Goal: Entertainment & Leisure: Consume media (video, audio)

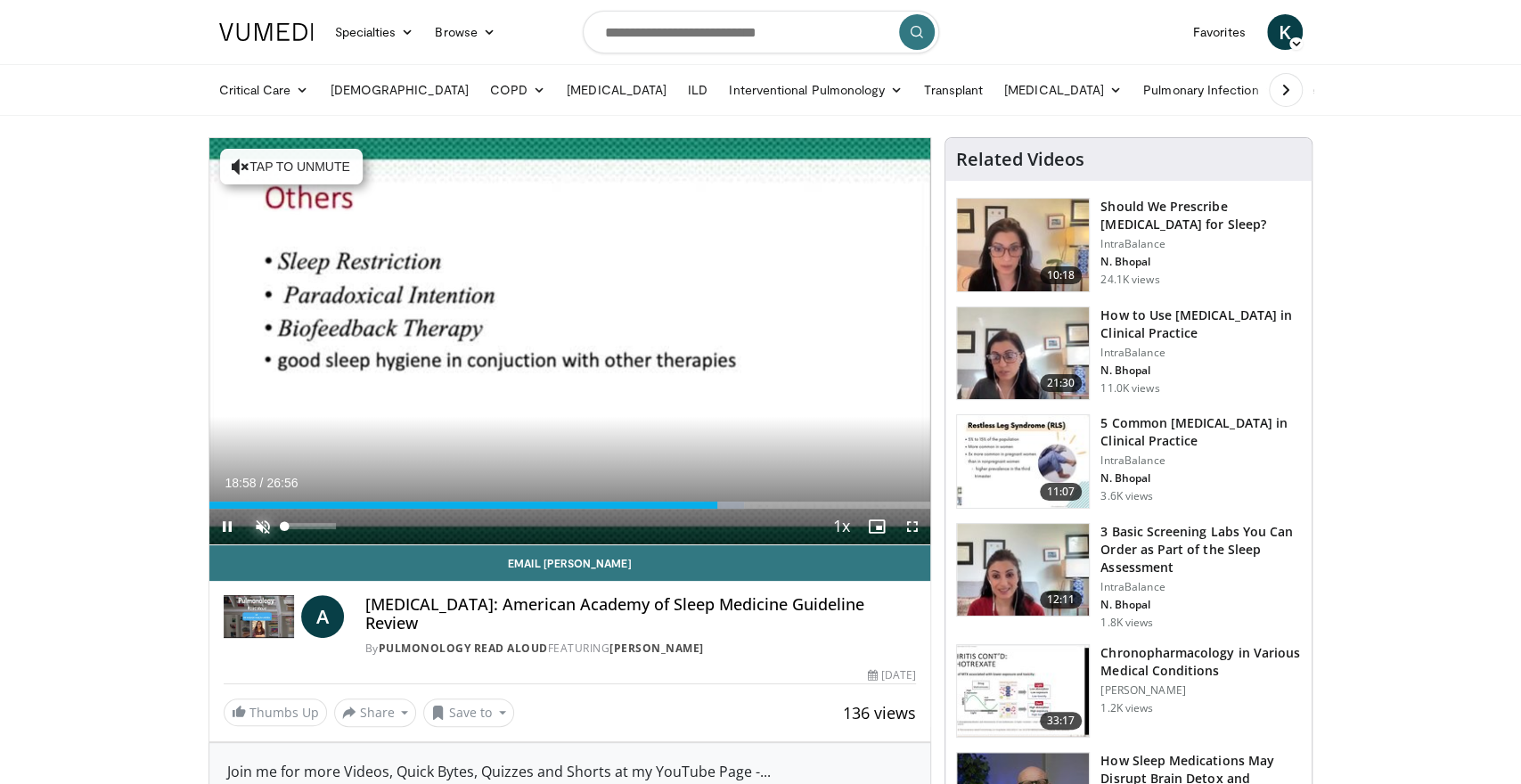
click at [256, 521] on span "Video Player" at bounding box center [263, 527] width 36 height 36
click at [224, 521] on span "Video Player" at bounding box center [228, 527] width 36 height 36
click at [916, 528] on span "Video Player" at bounding box center [912, 527] width 36 height 36
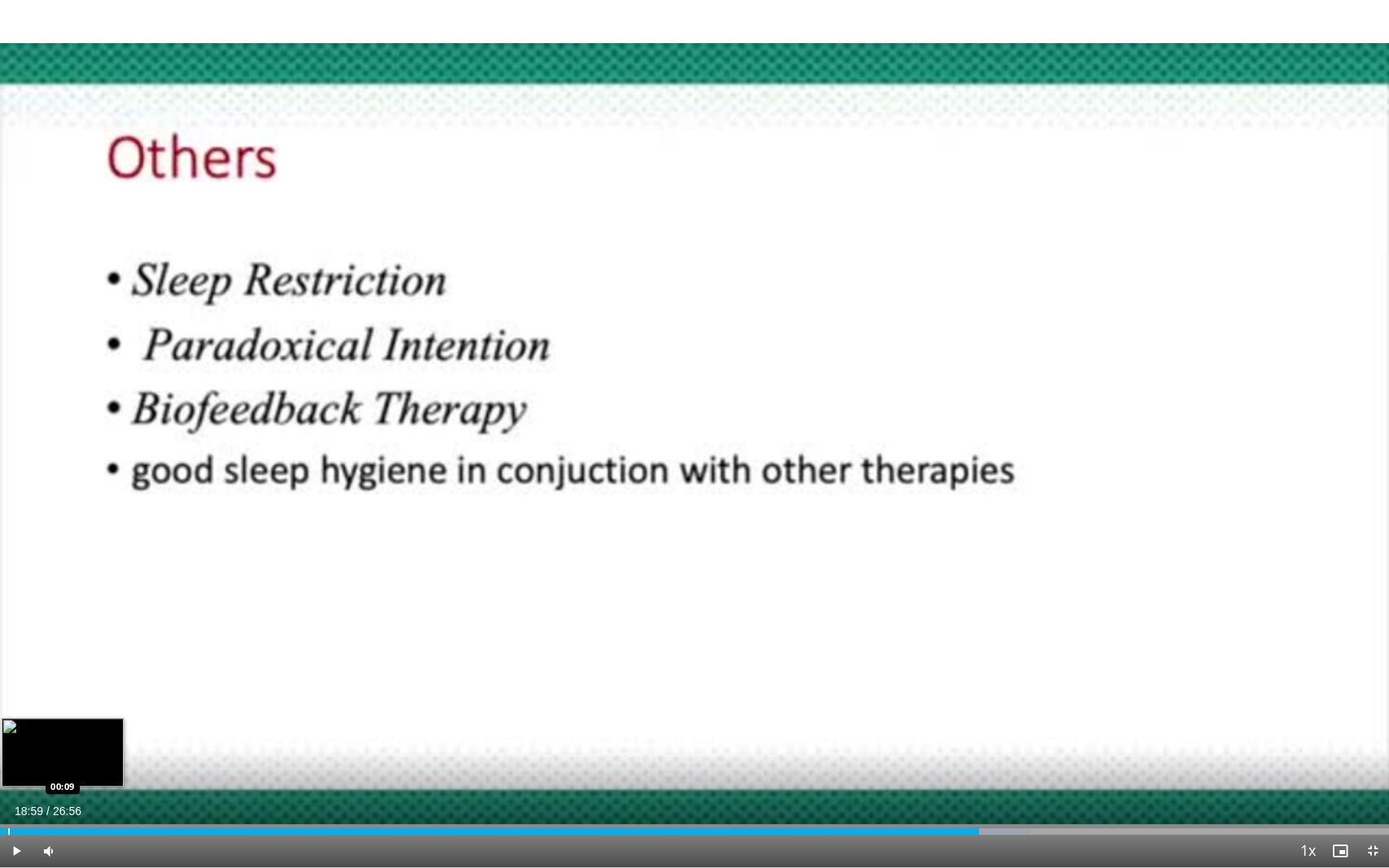
click at [8, 715] on div "Progress Bar" at bounding box center [9, 831] width 2 height 7
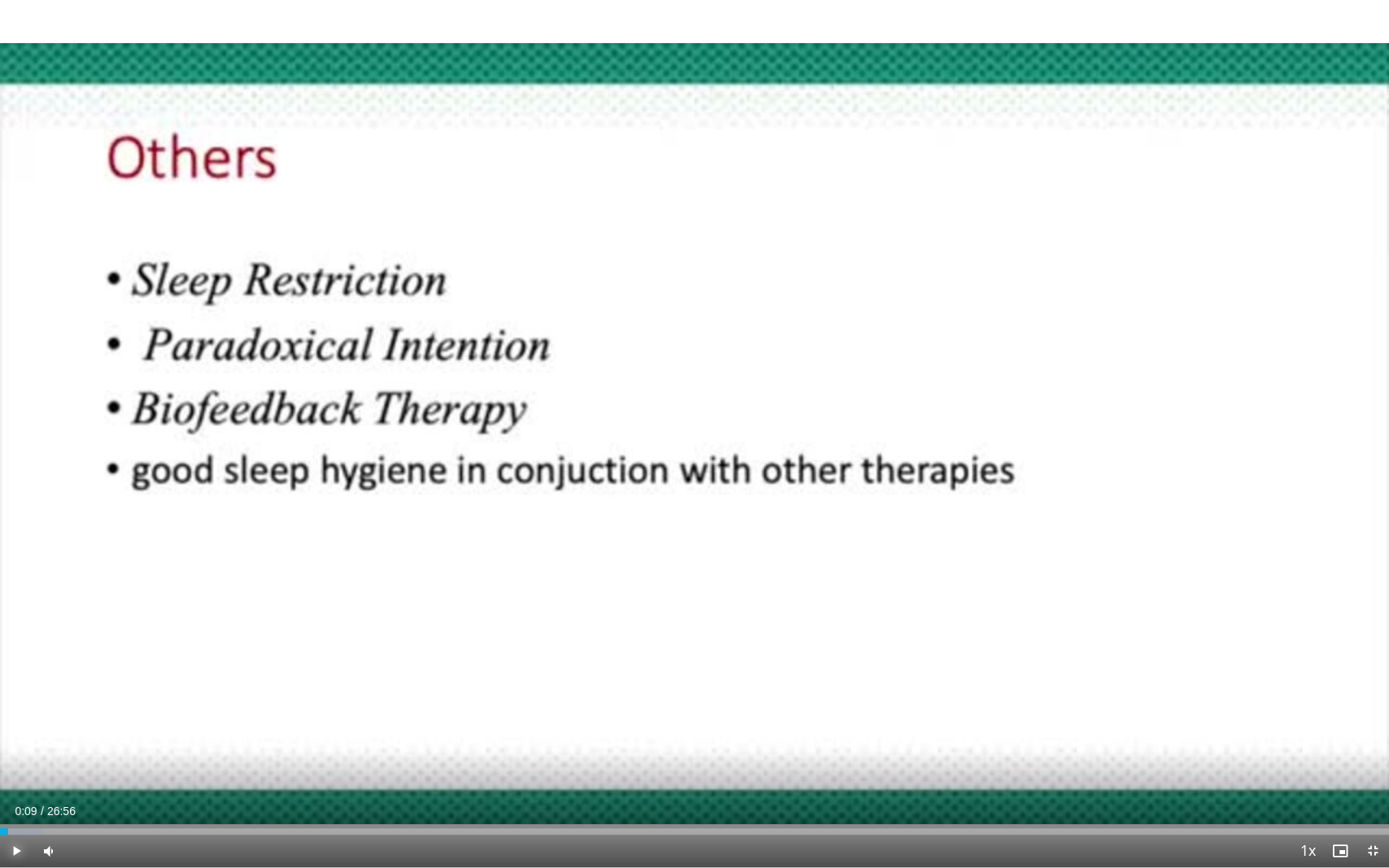
click at [17, 715] on span "Video Player" at bounding box center [16, 851] width 33 height 33
click at [84, 715] on div "Volume Level" at bounding box center [76, 851] width 16 height 6
click at [83, 715] on div "Volume Level" at bounding box center [76, 851] width 16 height 6
click at [20, 715] on span "Video Player" at bounding box center [16, 851] width 33 height 33
click at [14, 715] on span "Video Player" at bounding box center [16, 851] width 33 height 33
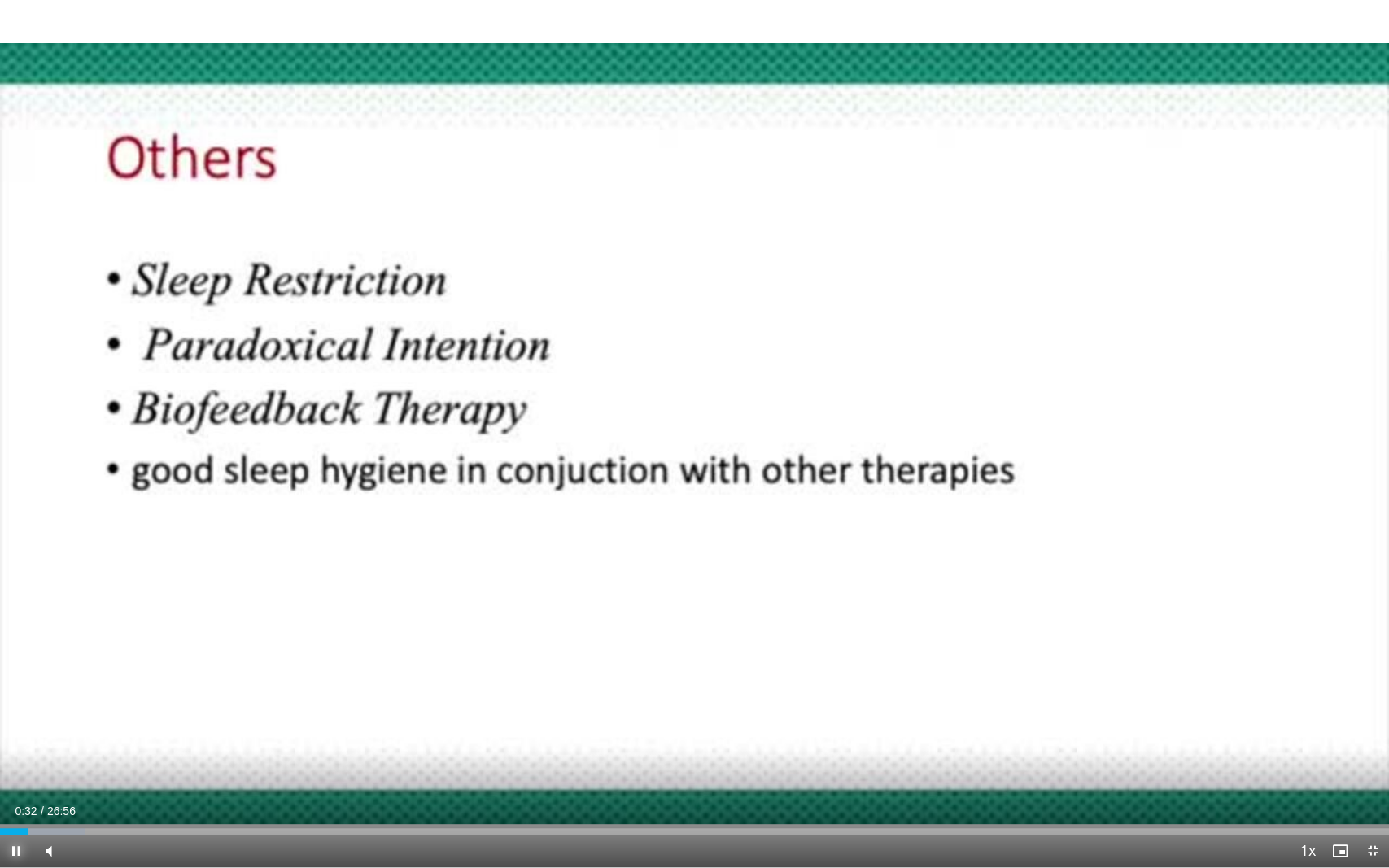
click at [12, 715] on span "Video Player" at bounding box center [16, 851] width 33 height 33
click at [14, 715] on span "Video Player" at bounding box center [16, 851] width 33 height 33
click at [60, 715] on div "Loaded : 6.79% 00:41 01:09" at bounding box center [694, 826] width 1389 height 16
click at [86, 715] on div "Loaded : 8.64% 01:16 01:39" at bounding box center [694, 826] width 1389 height 16
click at [102, 715] on div "Progress Bar" at bounding box center [103, 831] width 2 height 7
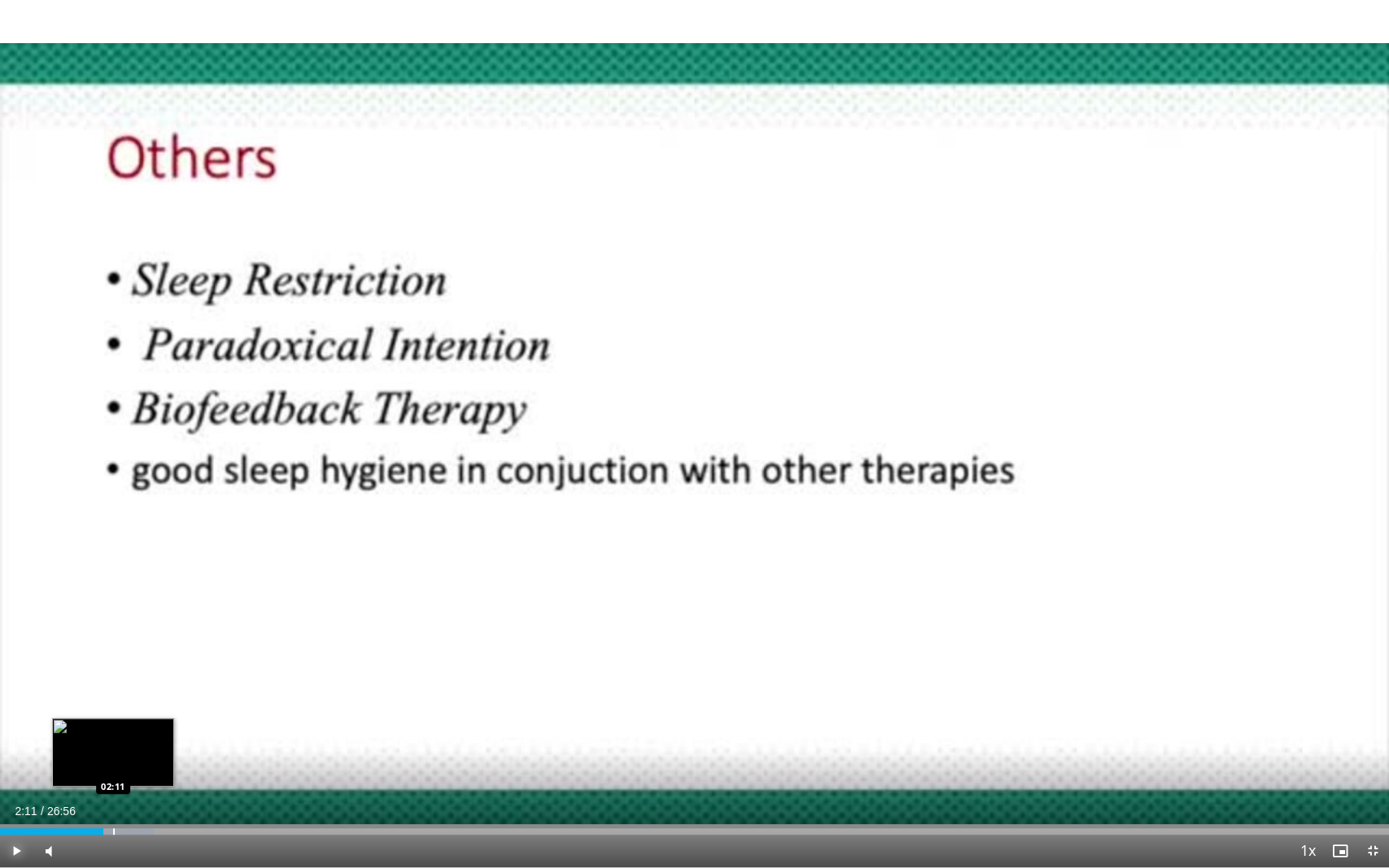
click at [113, 715] on div "Progress Bar" at bounding box center [115, 831] width 77 height 7
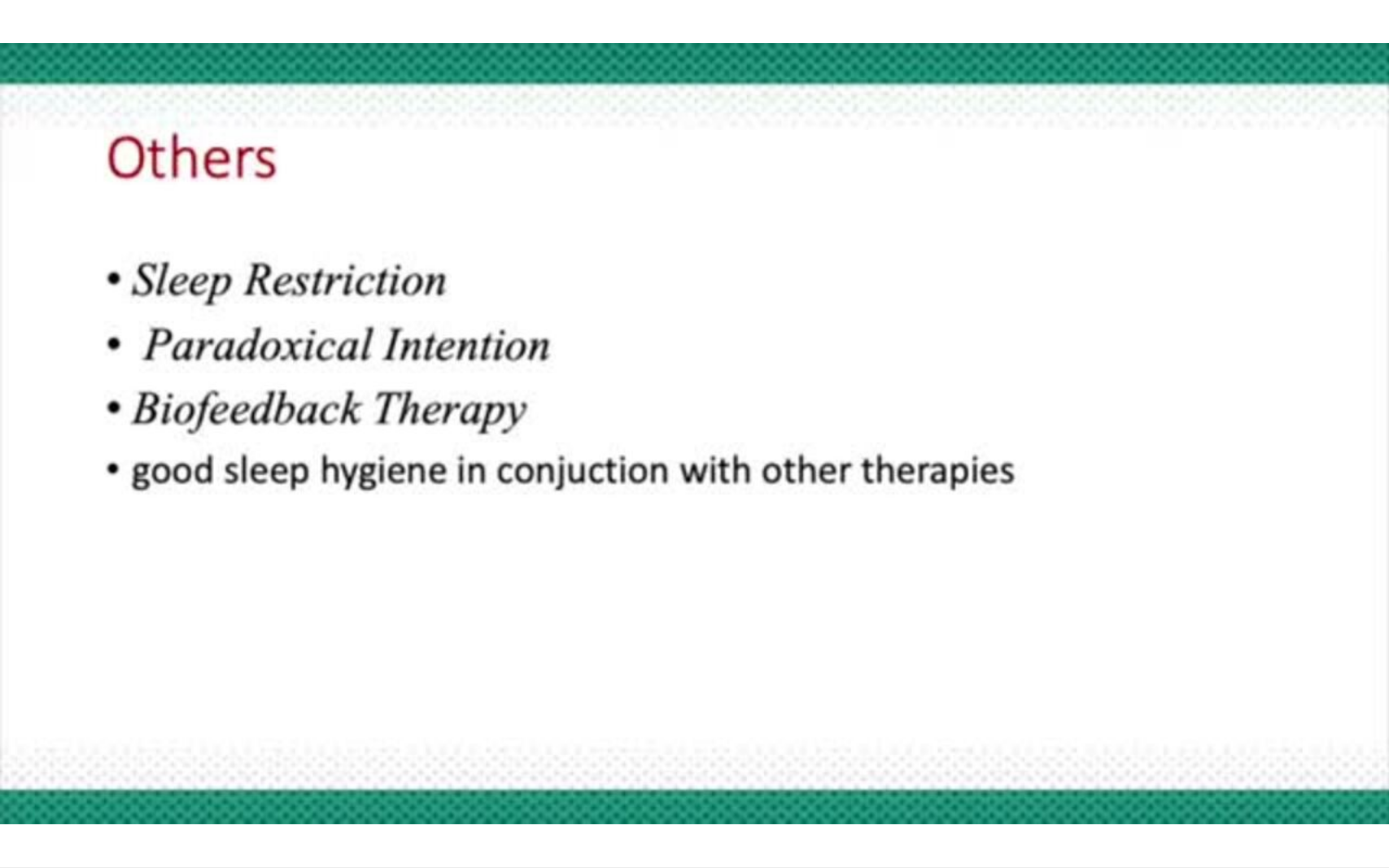
click at [160, 715] on div "10 seconds Tap to unmute" at bounding box center [694, 434] width 1389 height 867
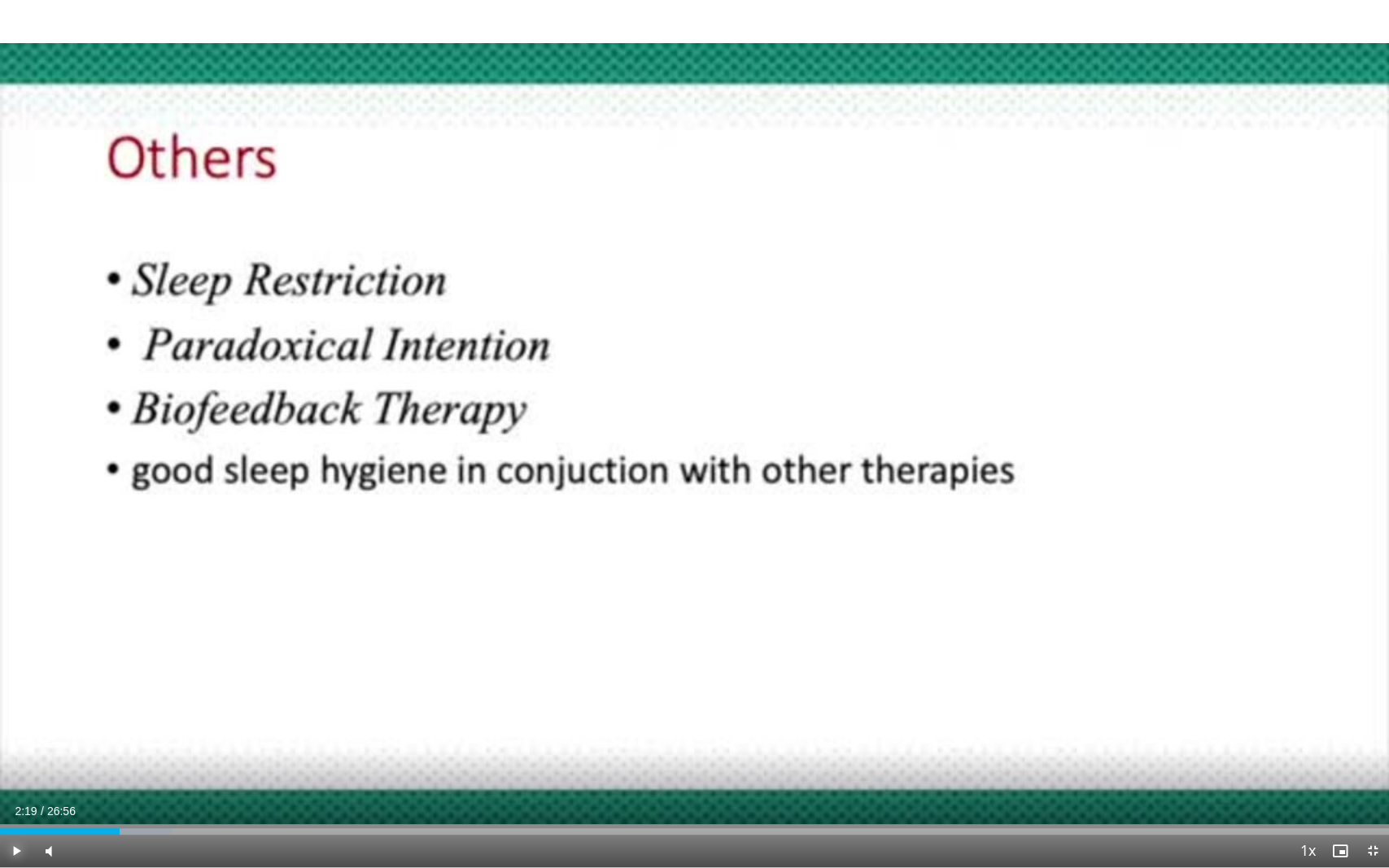
click at [19, 715] on span "Video Player" at bounding box center [16, 851] width 33 height 33
click at [157, 715] on video-js "**********" at bounding box center [694, 434] width 1389 height 868
click at [172, 715] on div "Progress Bar" at bounding box center [173, 831] width 2 height 7
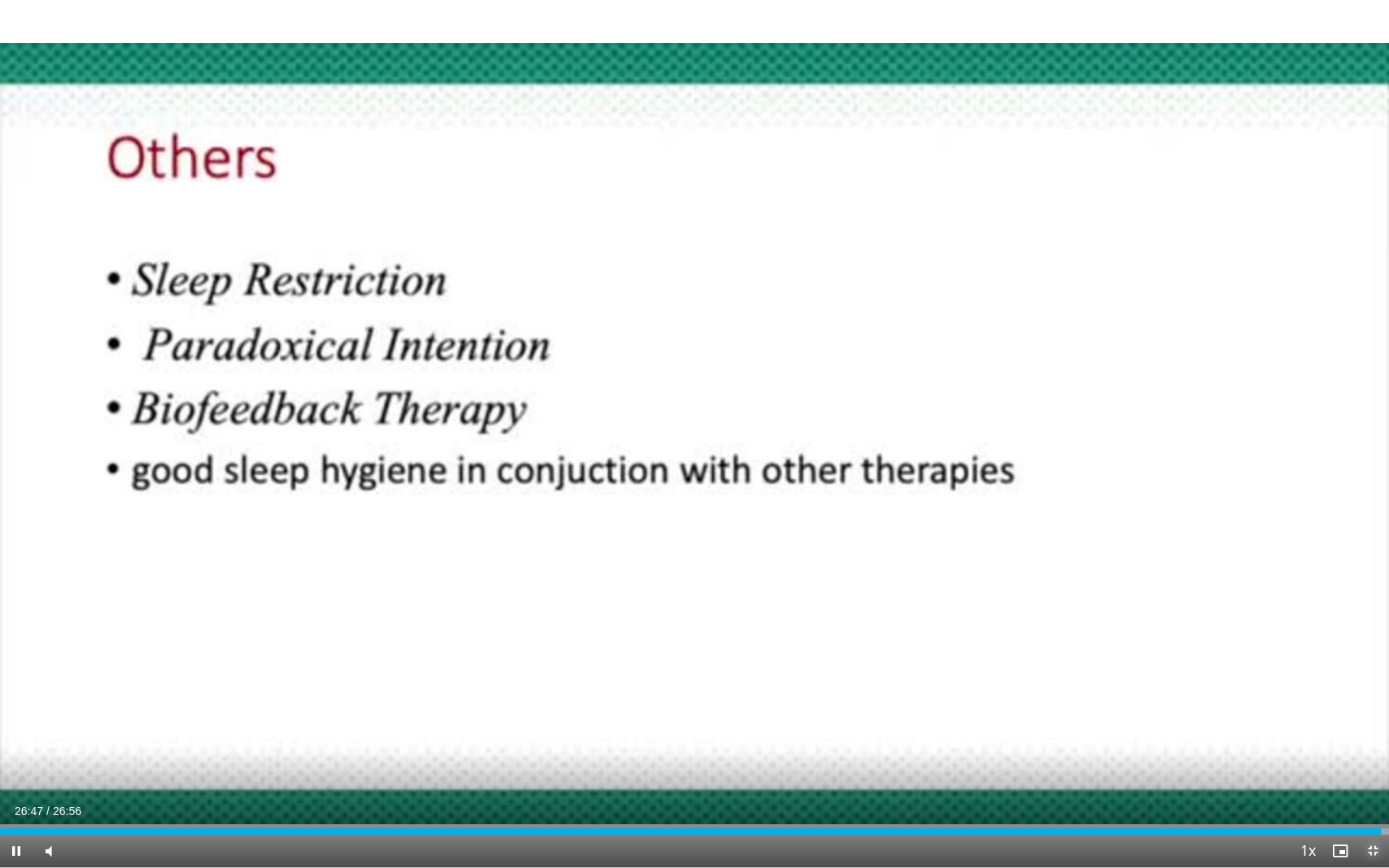
click at [1369, 715] on span "Video Player" at bounding box center [1373, 851] width 33 height 33
